Goal: Find specific page/section: Find specific page/section

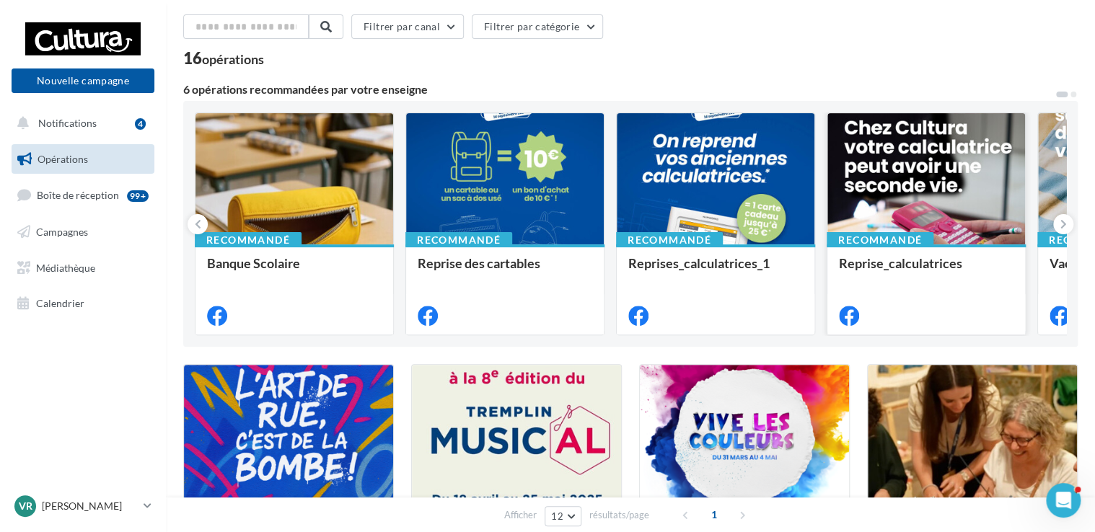
scroll to position [53, 0]
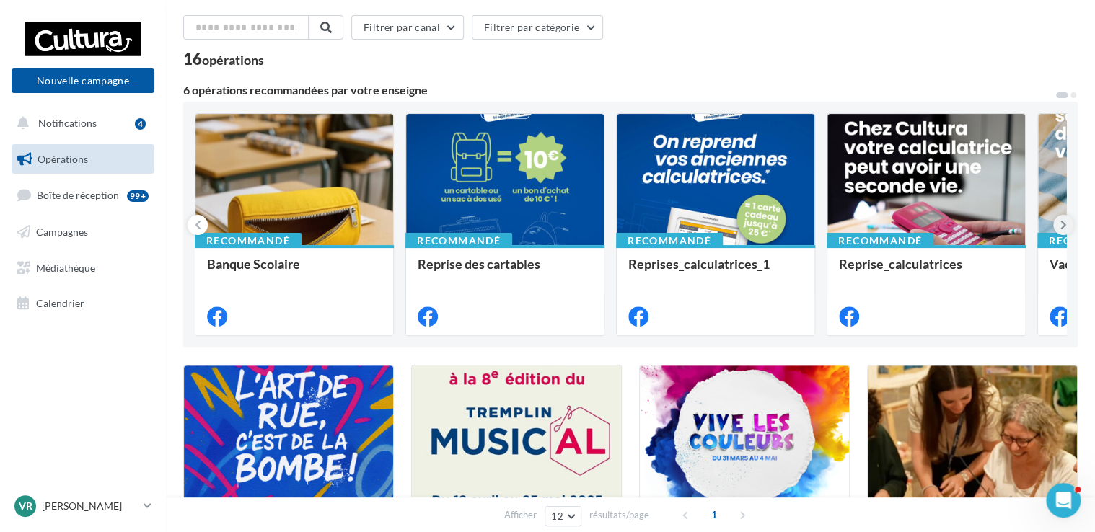
click at [1069, 221] on button at bounding box center [1063, 225] width 20 height 20
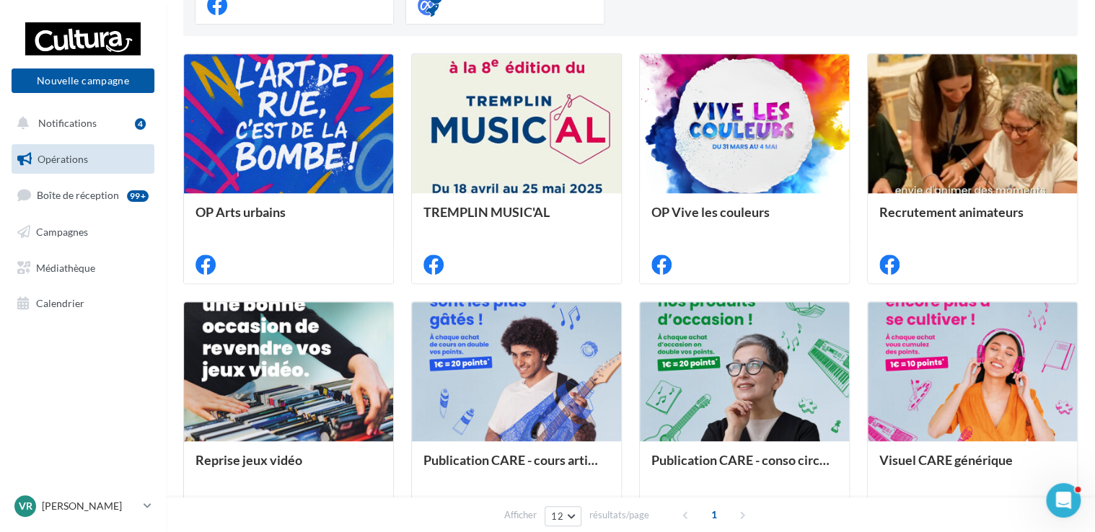
scroll to position [731, 0]
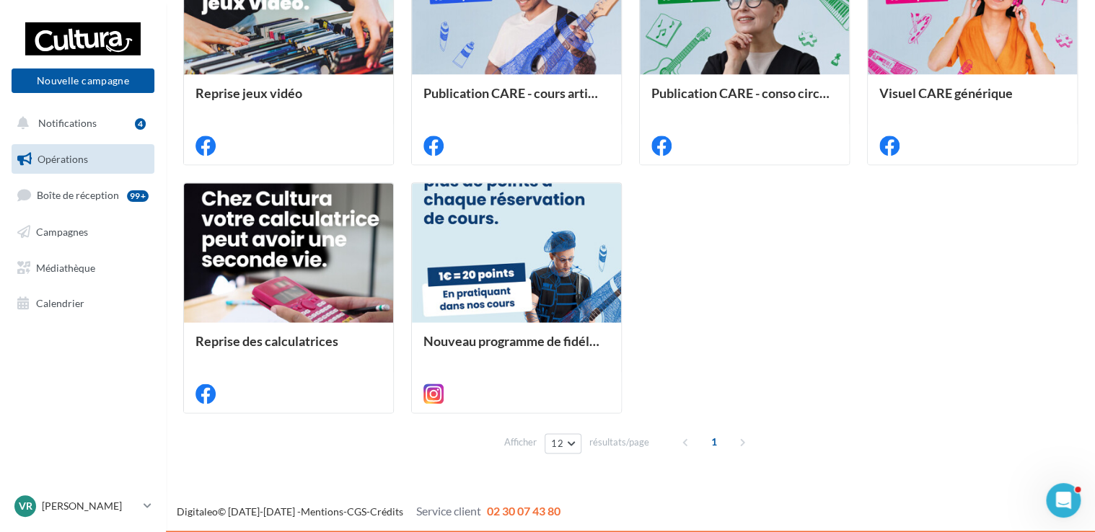
click at [741, 443] on div "1" at bounding box center [715, 441] width 82 height 23
drag, startPoint x: 741, startPoint y: 443, endPoint x: 679, endPoint y: 372, distance: 94.5
click at [679, 372] on div "OP Arts urbains TREMPLIN MUSIC'AL OP Vive les couleurs Recrutement animateurs R…" at bounding box center [630, 49] width 894 height 727
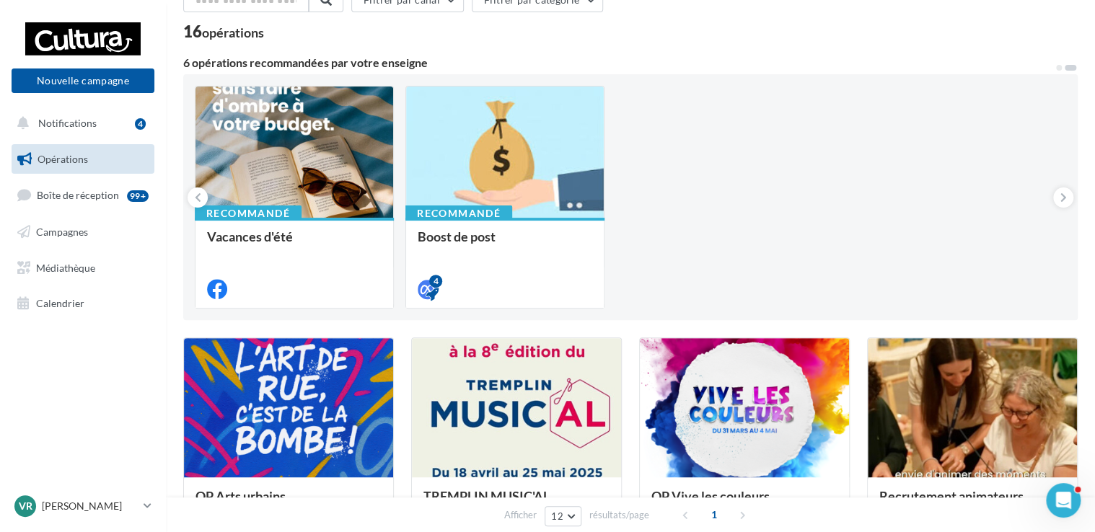
scroll to position [0, 0]
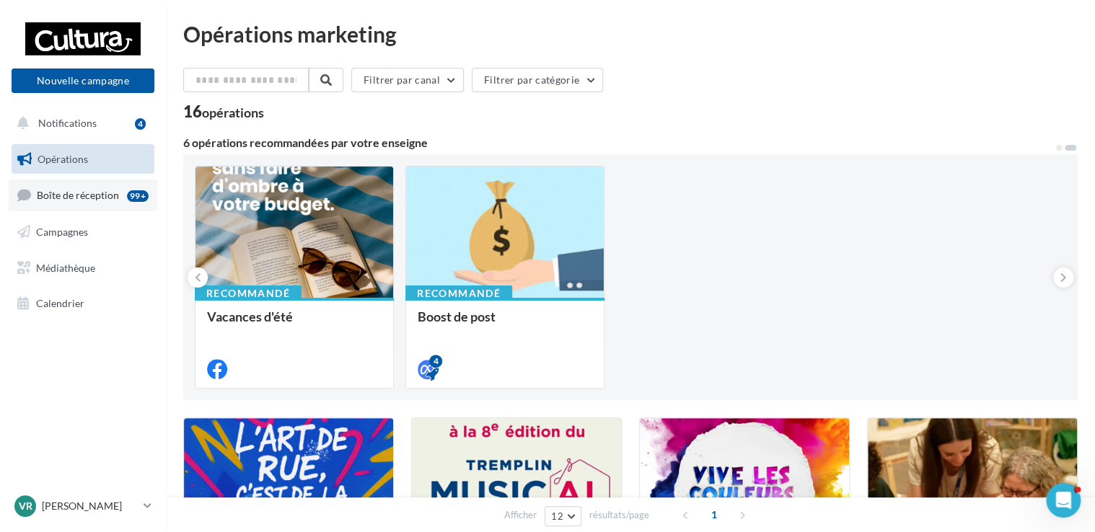
click at [69, 197] on span "Boîte de réception" at bounding box center [78, 195] width 82 height 12
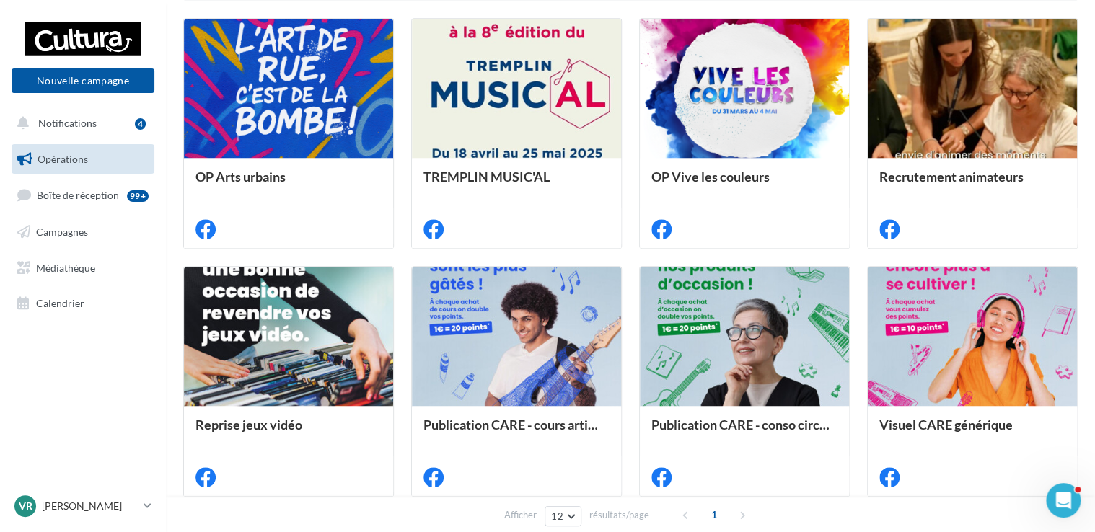
scroll to position [410, 0]
